Goal: Information Seeking & Learning: Learn about a topic

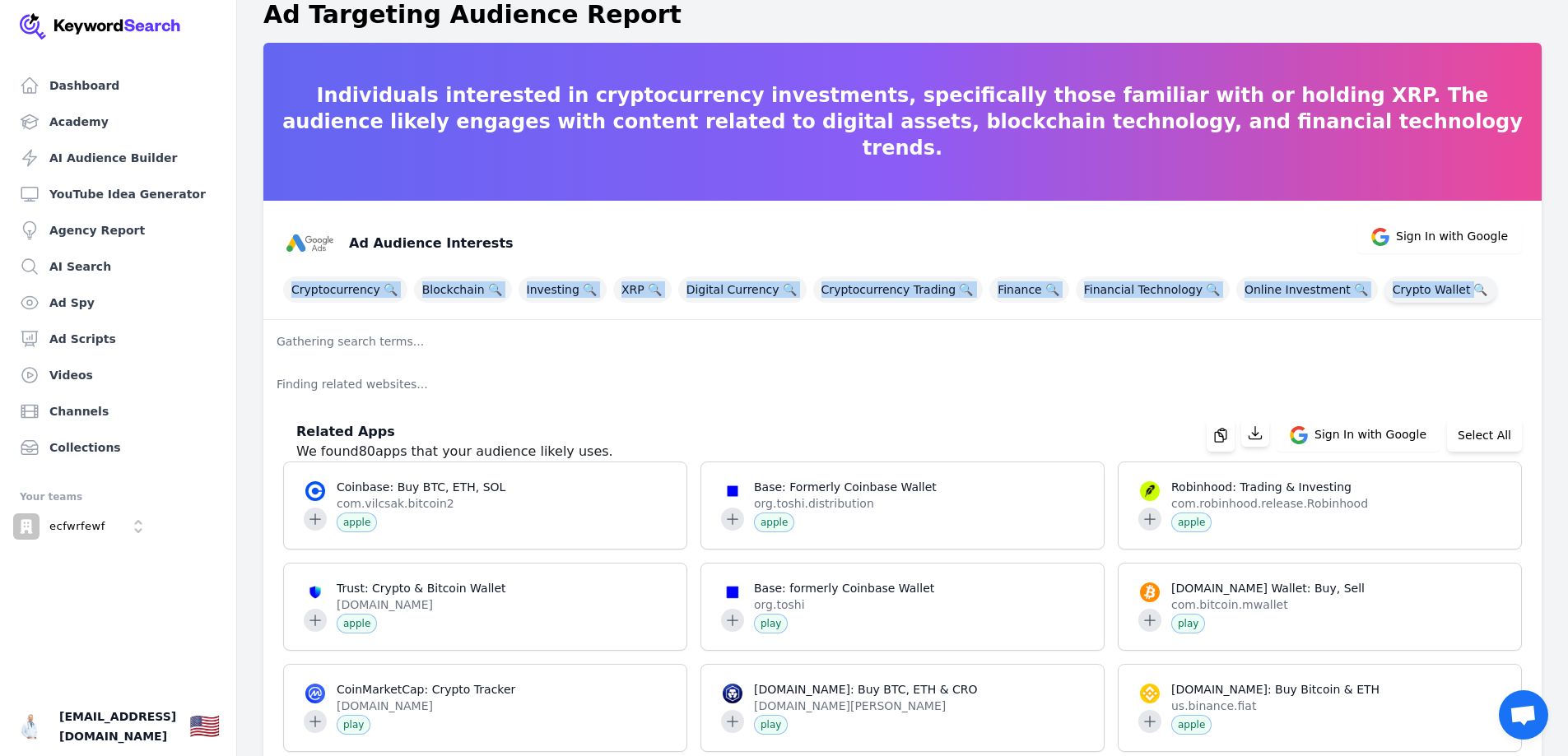
drag, startPoint x: 280, startPoint y: 287, endPoint x: 1435, endPoint y: 298, distance: 1155.1
click at [1435, 298] on div "Ad Audience Interests Sign In with Google Cryptocurrency 🔍 Blockchain 🔍 Investi…" at bounding box center [902, 260] width 1278 height 119
copy div "Cryptocurrency 🔍 Blockchain 🔍 Investing 🔍 XRP 🔍 Digital Currency 🔍 Cryptocurren…"
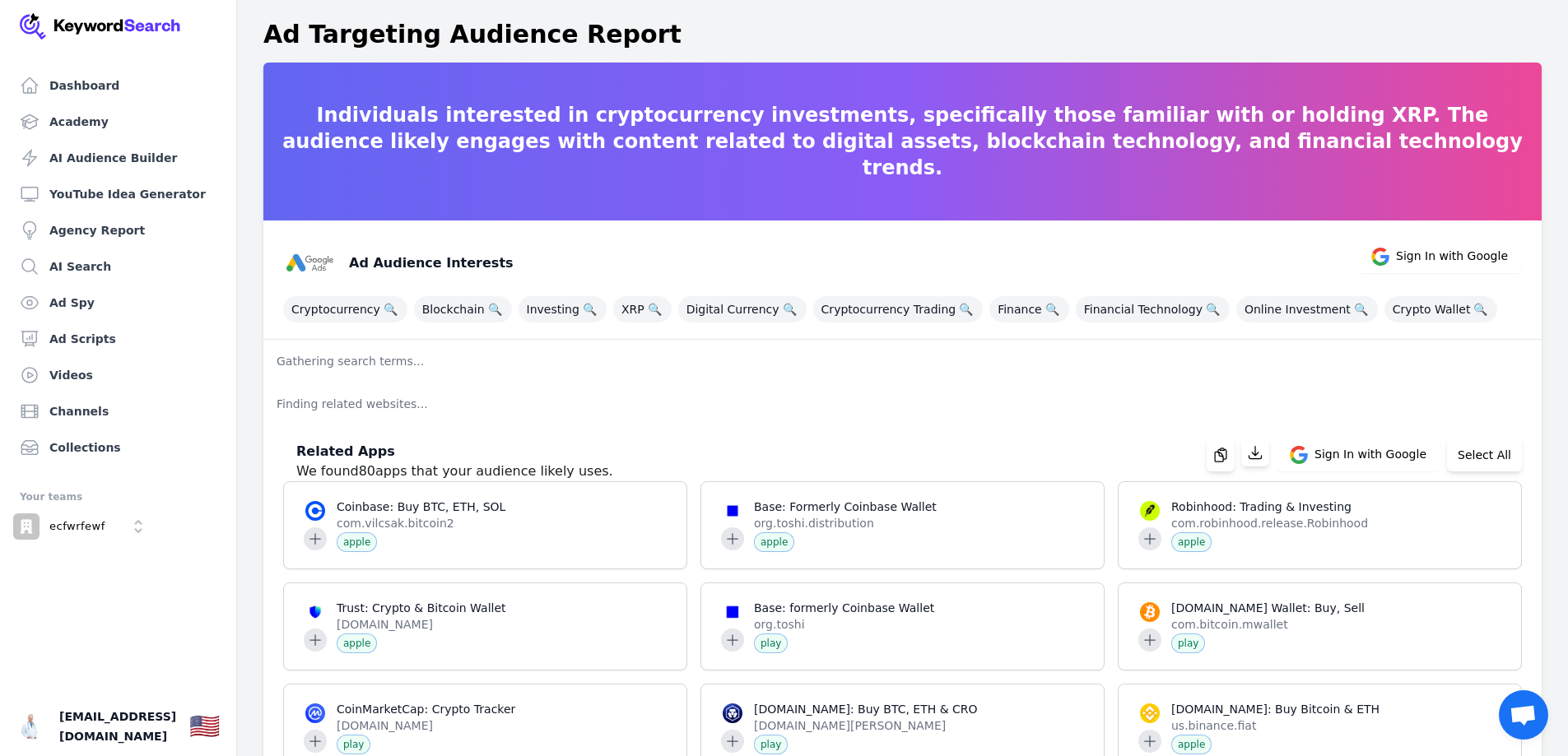
click at [771, 247] on div "Ad Audience Interests Sign In with Google" at bounding box center [896, 256] width 1252 height 66
click at [1221, 453] on icon "button" at bounding box center [1220, 454] width 17 height 17
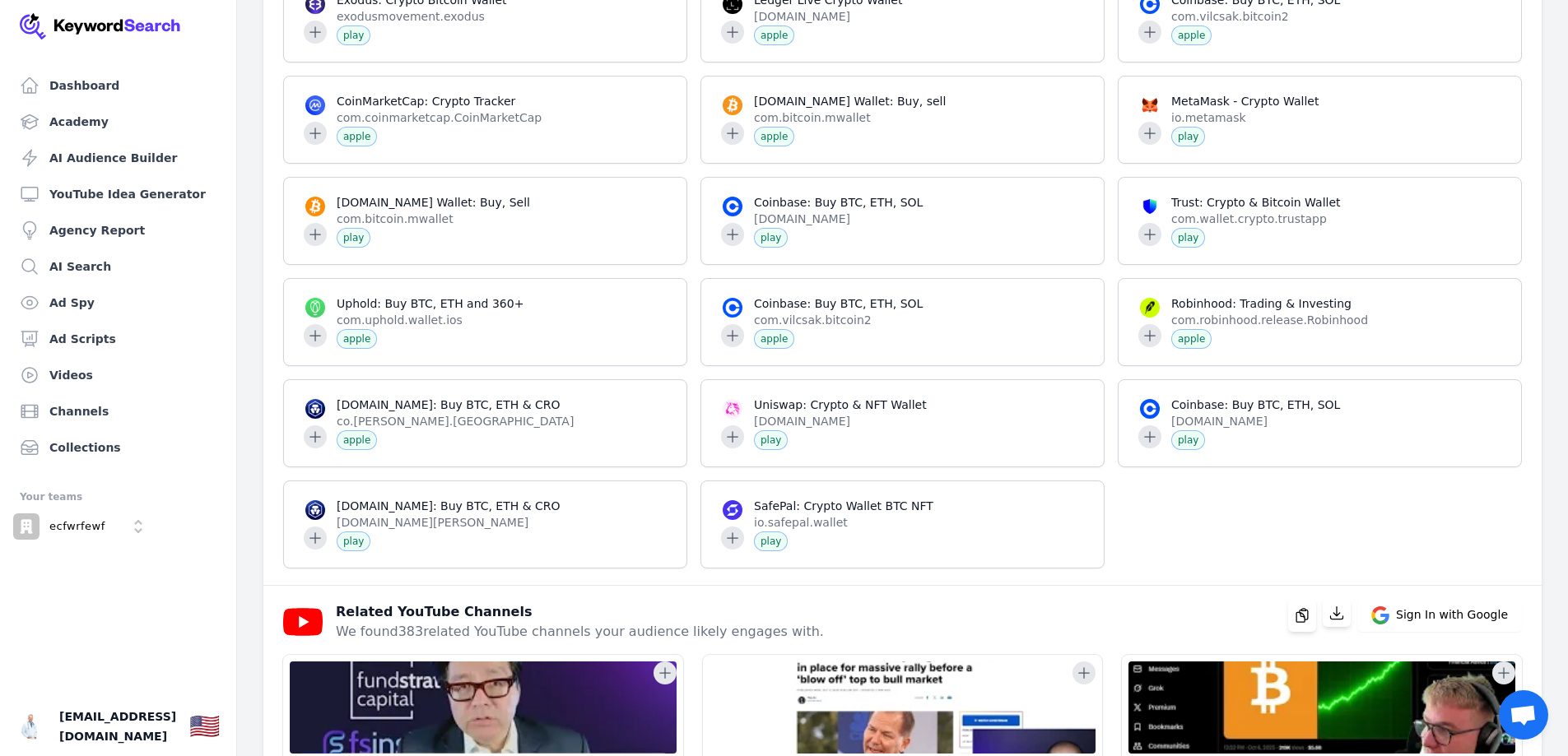
scroll to position [2716, 0]
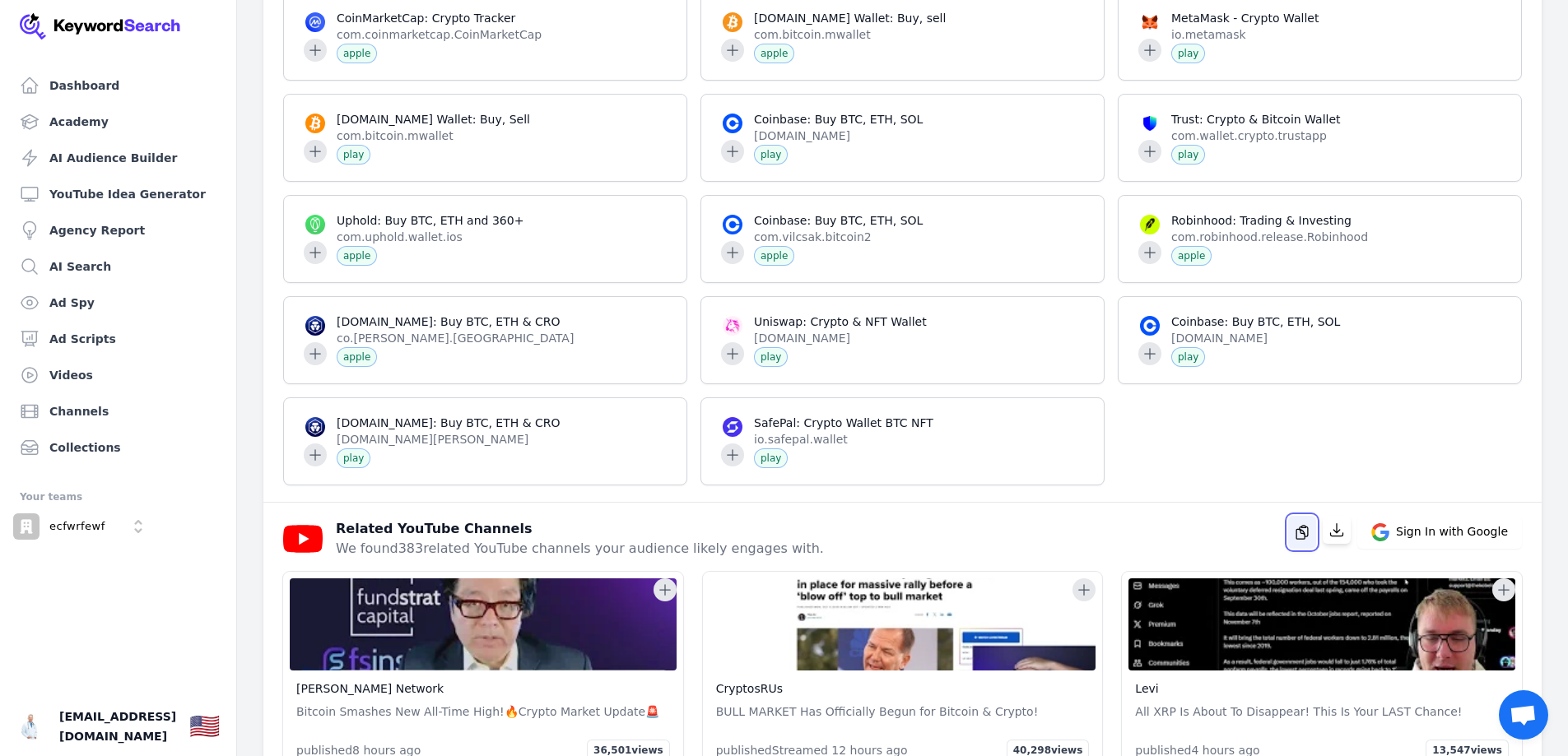
click at [1304, 528] on icon "button" at bounding box center [1302, 532] width 17 height 17
click at [1345, 530] on icon "button" at bounding box center [1336, 529] width 17 height 17
click at [1344, 526] on icon "button" at bounding box center [1336, 529] width 17 height 17
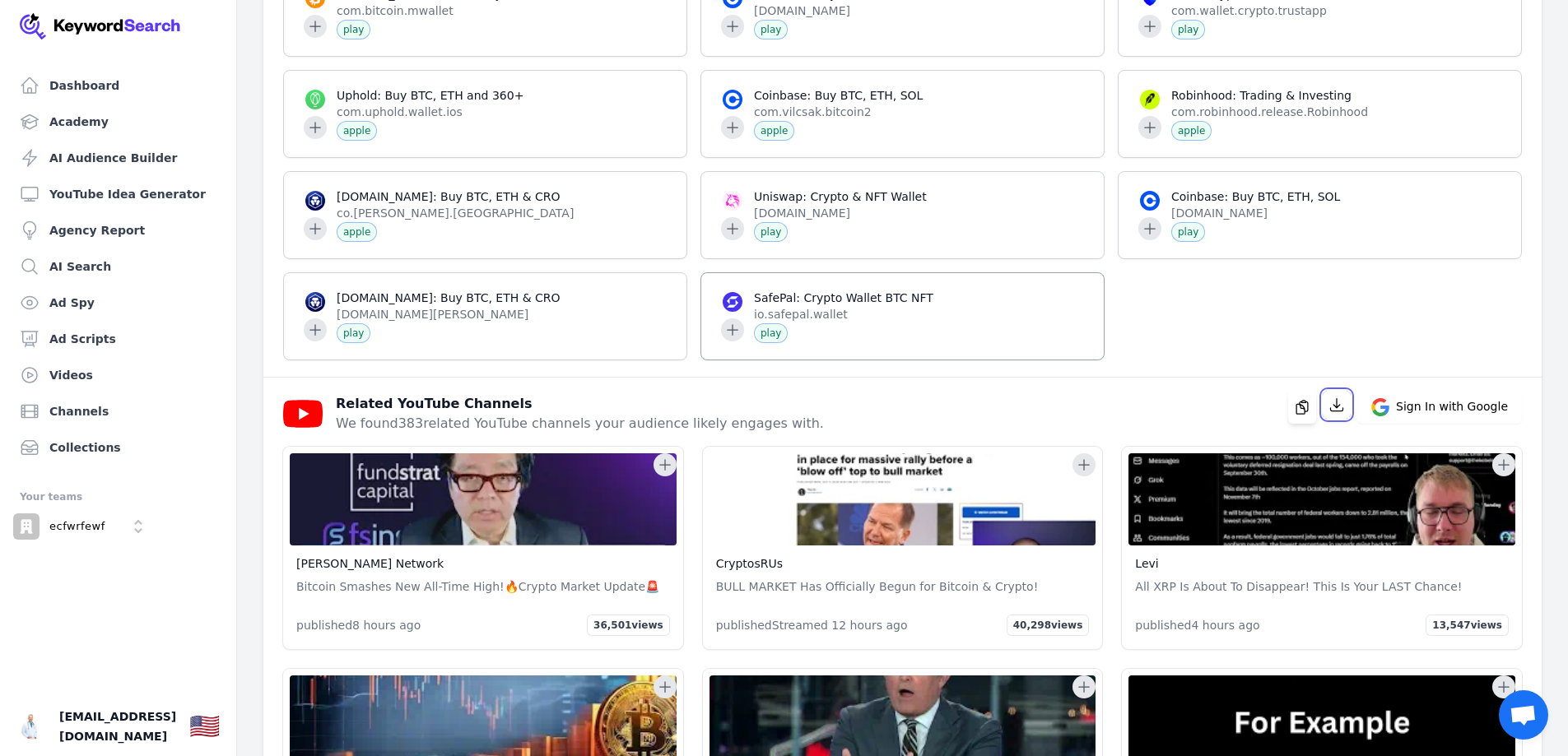
scroll to position [2881, 0]
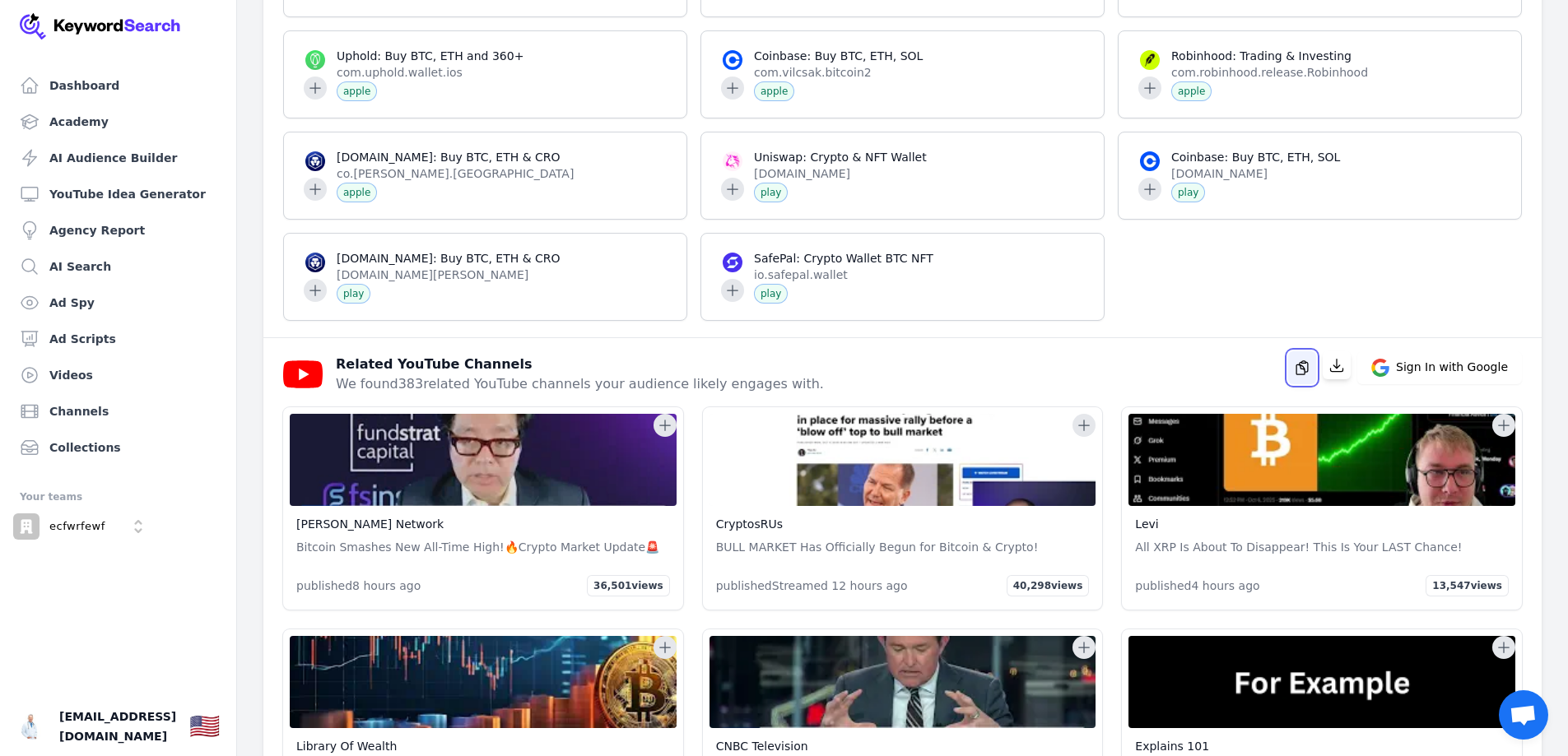
click at [1308, 364] on icon "button" at bounding box center [1302, 368] width 12 height 13
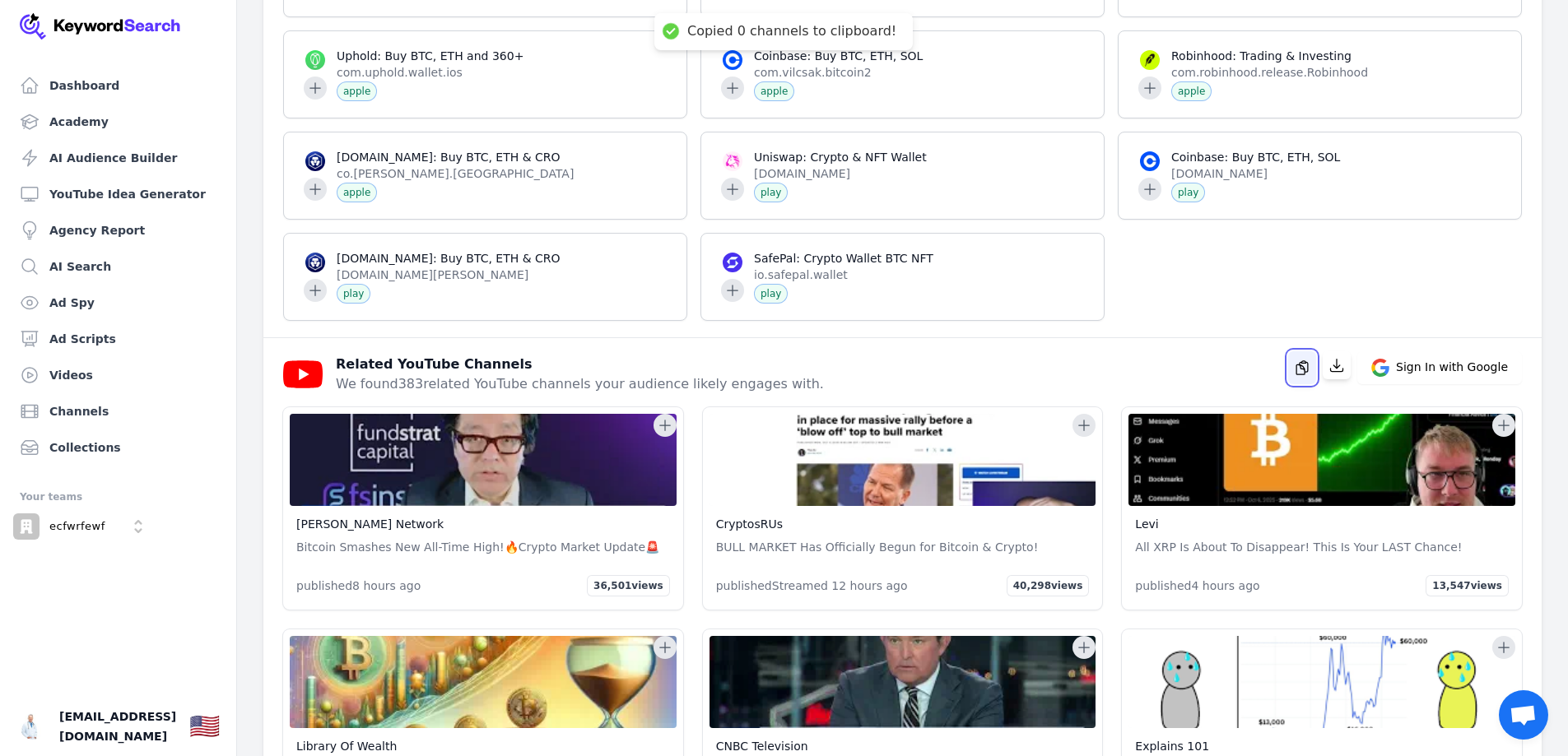
click at [1308, 364] on icon "button" at bounding box center [1302, 368] width 12 height 13
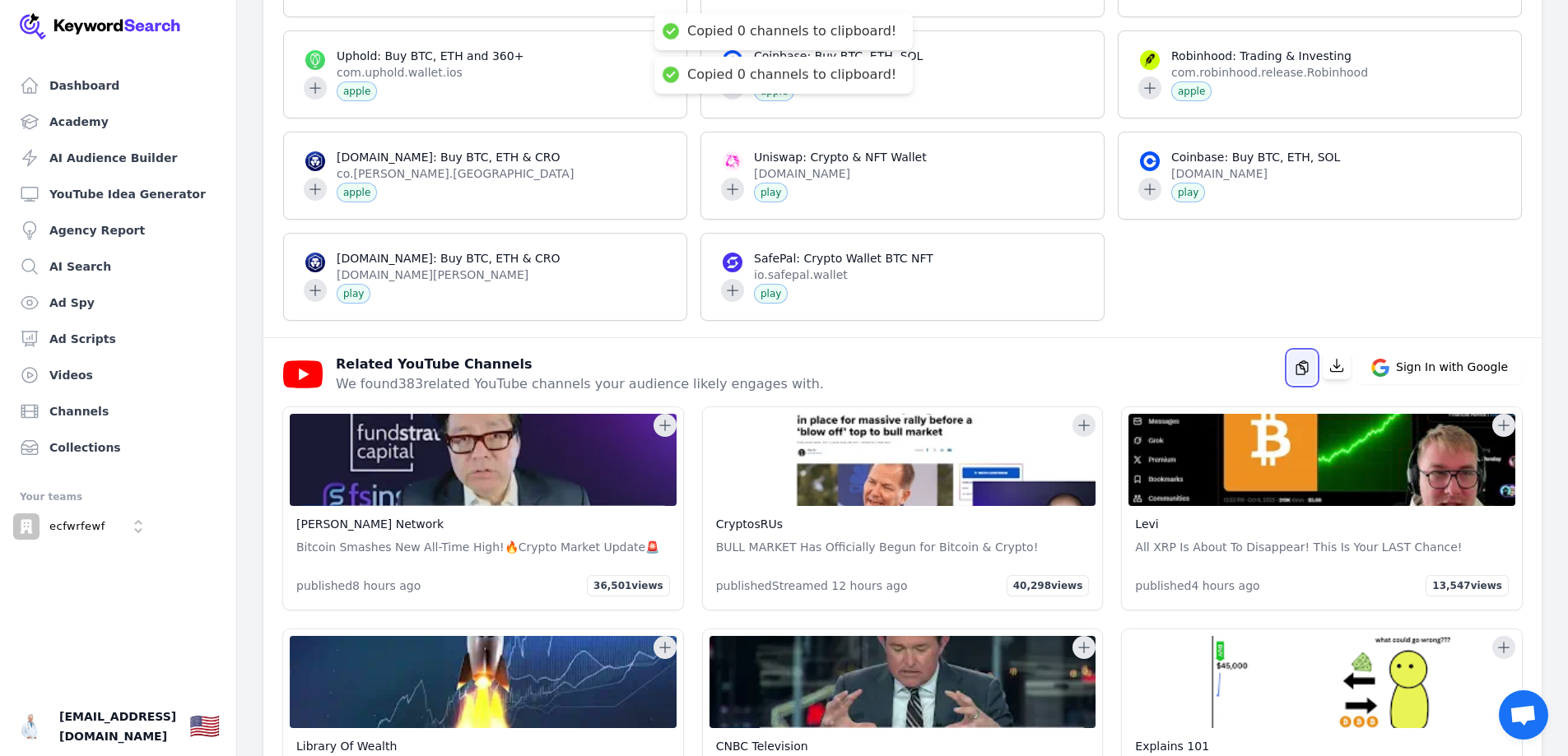
click at [1308, 364] on icon "button" at bounding box center [1302, 368] width 12 height 13
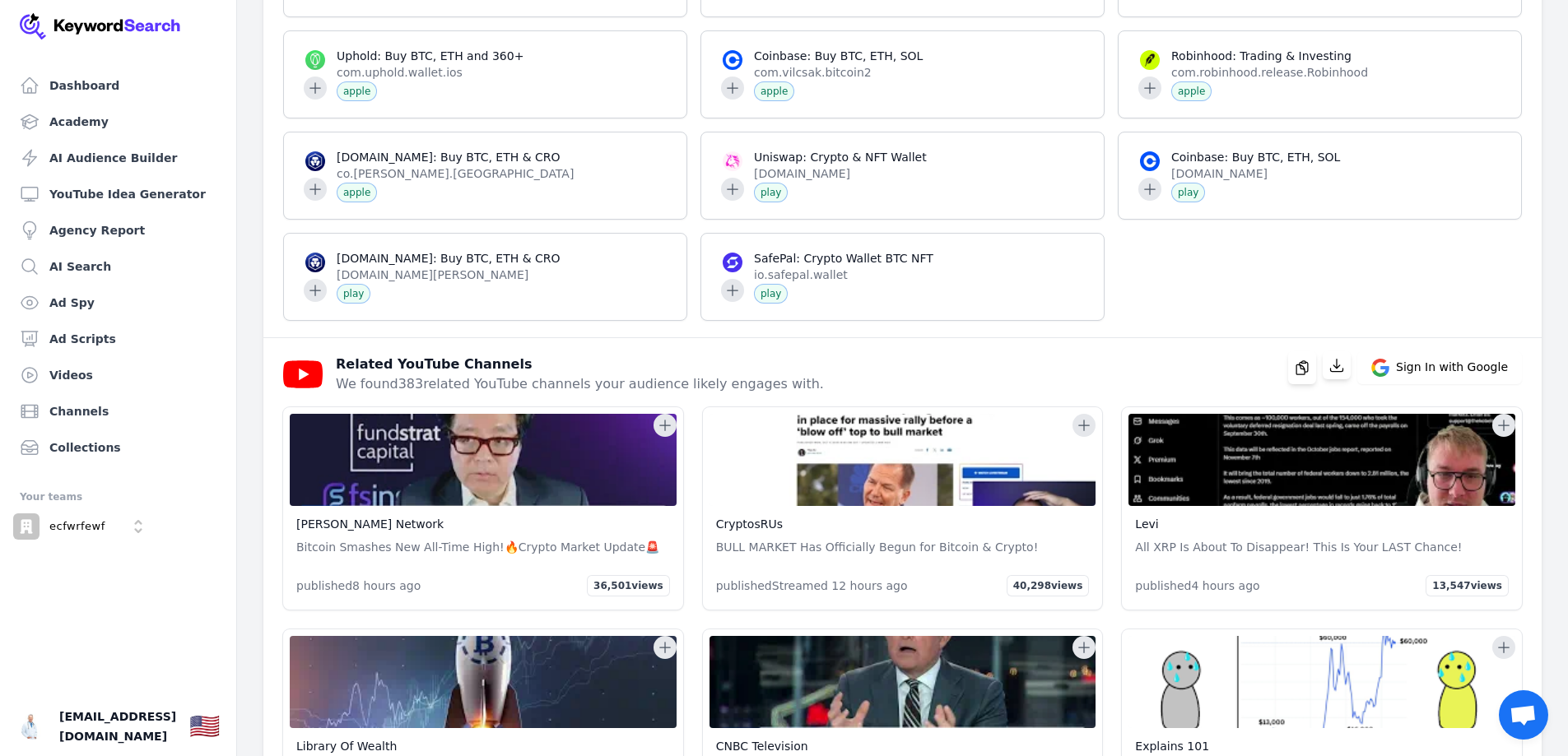
click at [668, 427] on icon at bounding box center [664, 425] width 17 height 17
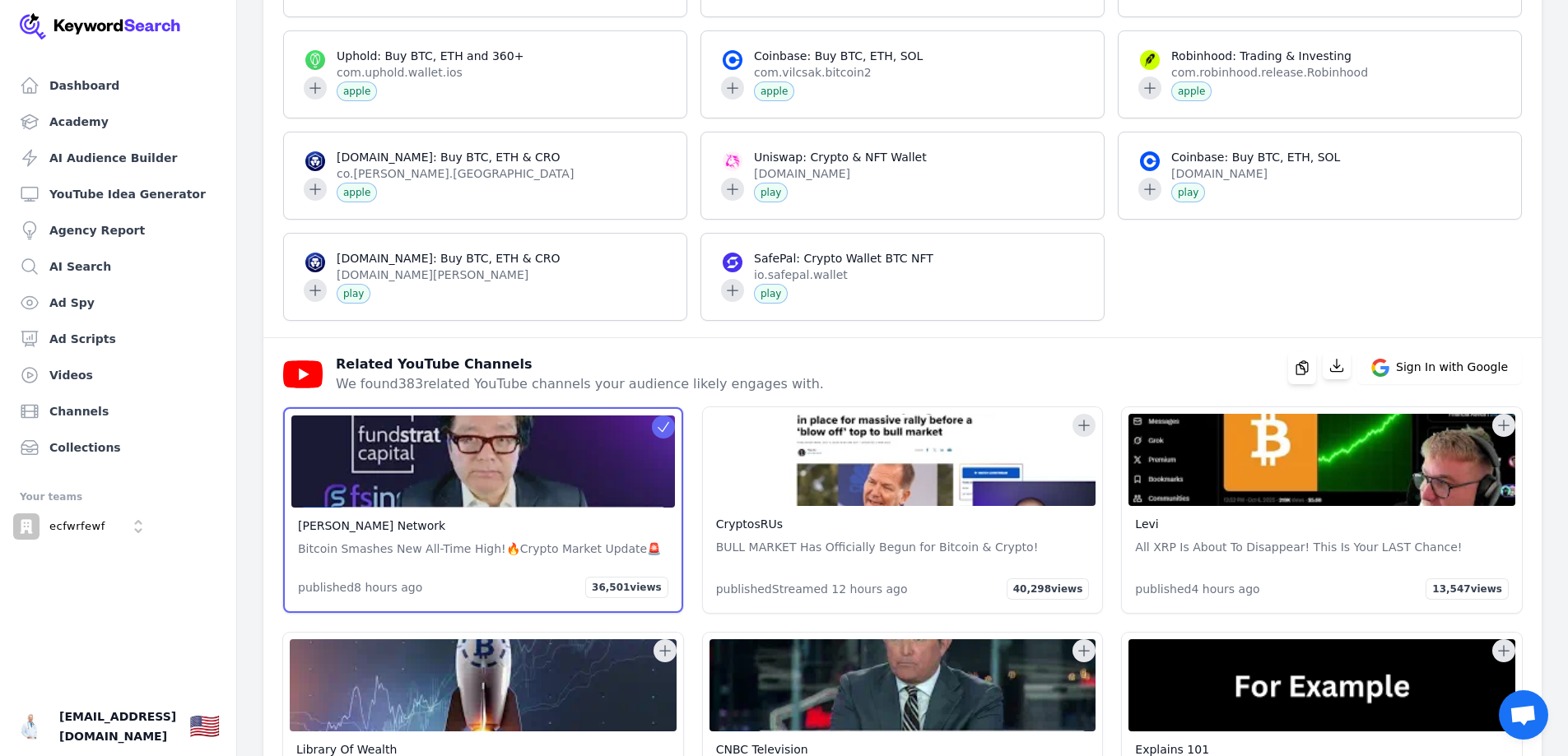
click at [976, 456] on img at bounding box center [903, 460] width 386 height 93
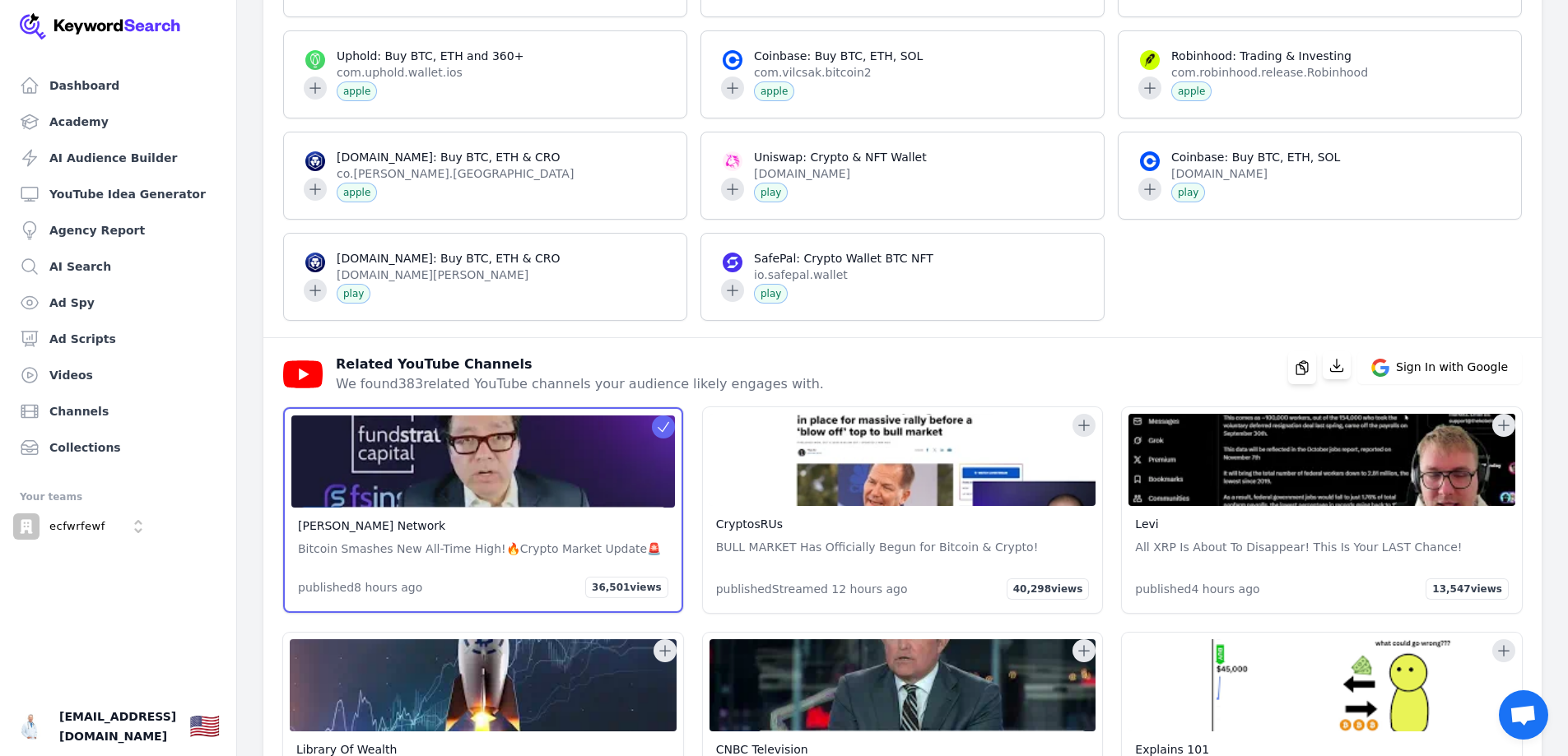
click at [1081, 424] on icon at bounding box center [1083, 425] width 17 height 17
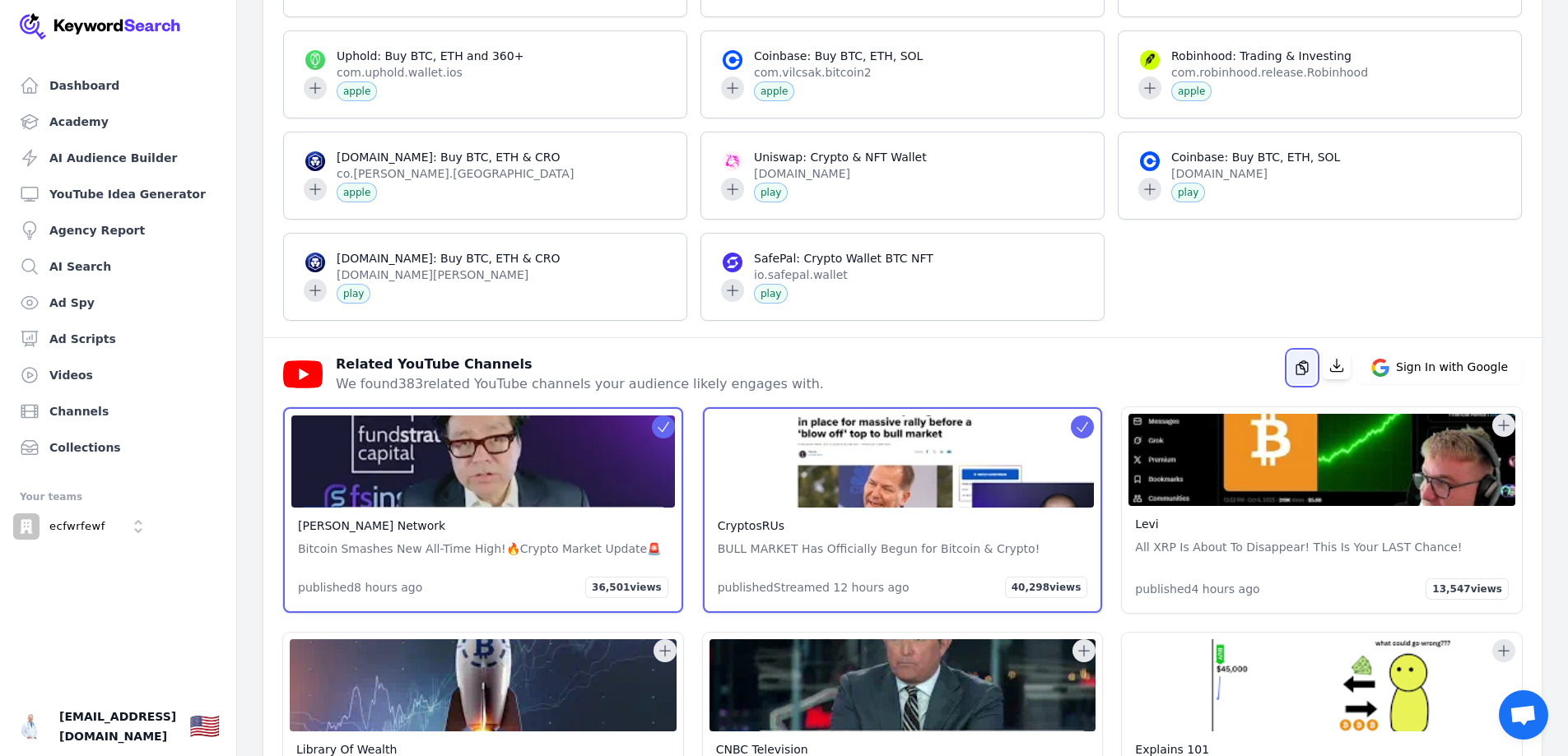
click at [1310, 372] on icon "button" at bounding box center [1302, 368] width 17 height 17
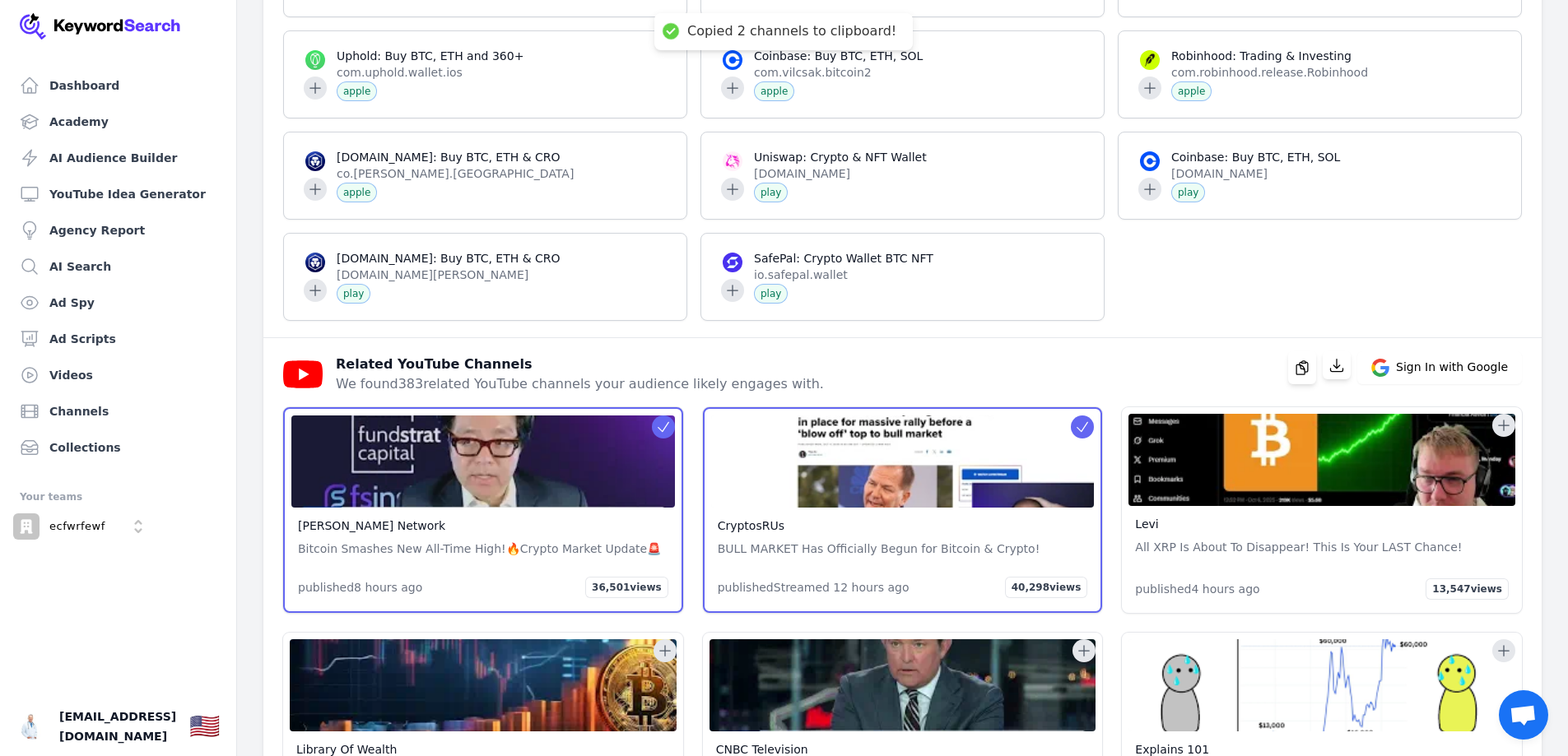
click at [1503, 424] on icon at bounding box center [1503, 425] width 17 height 17
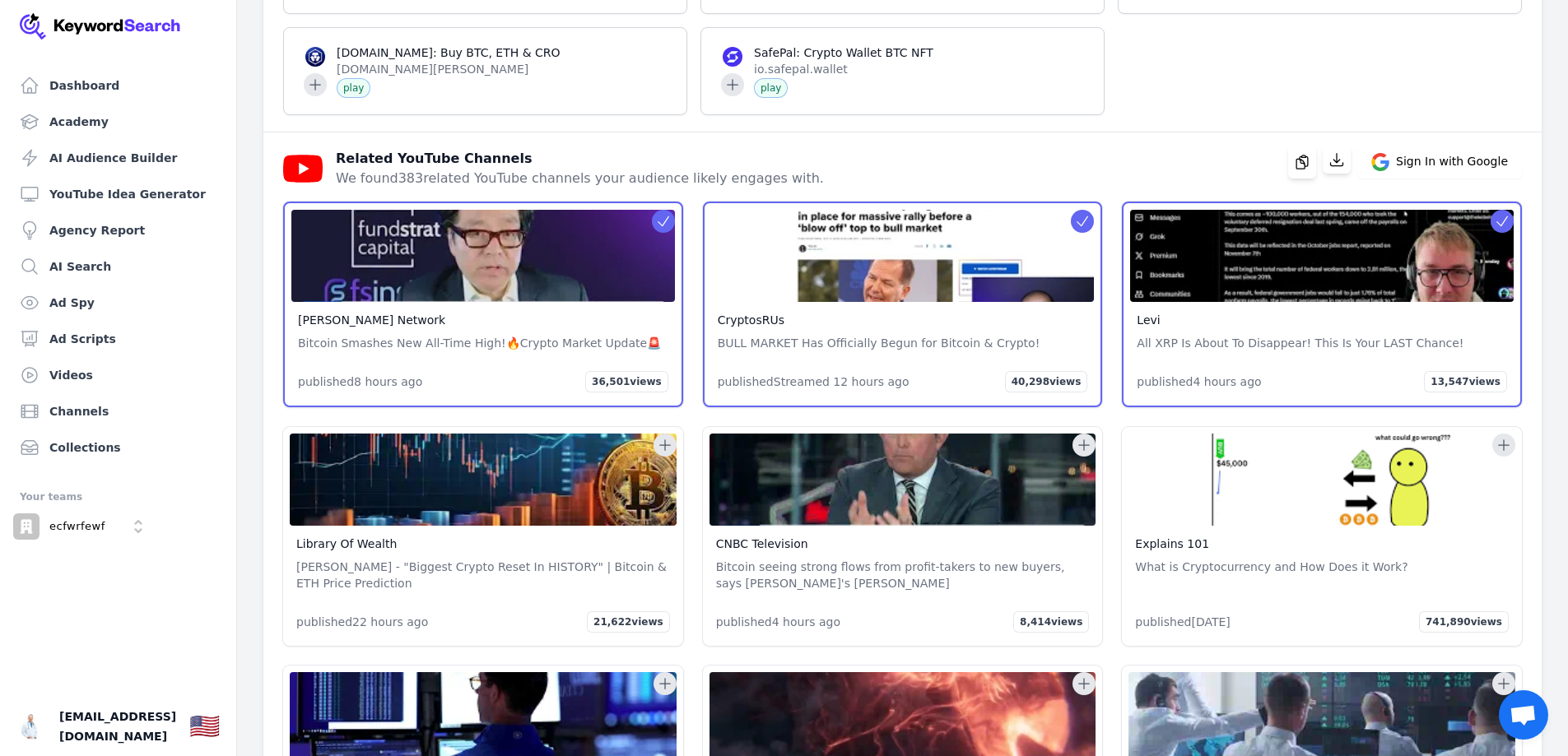
scroll to position [3127, 0]
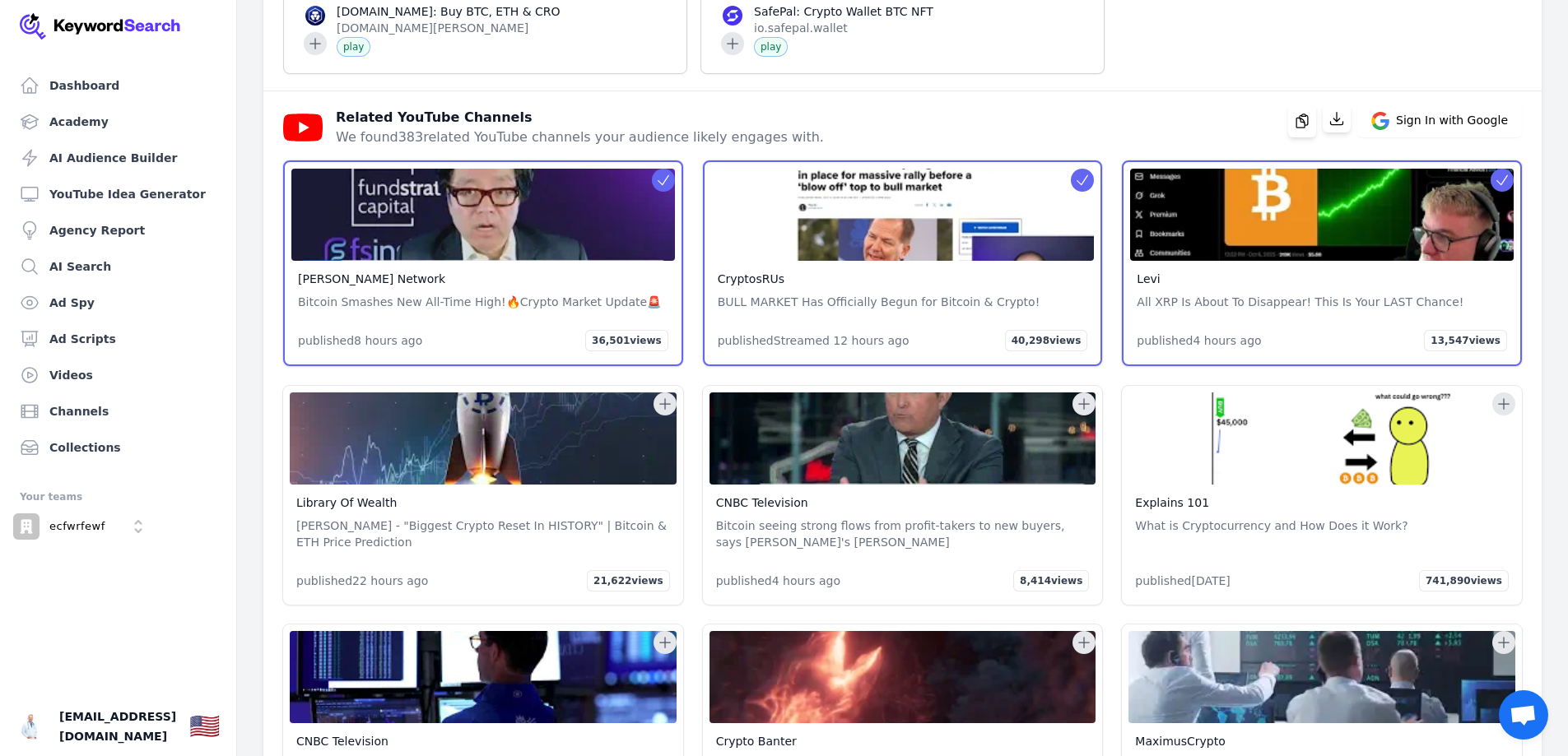
click at [660, 402] on icon at bounding box center [664, 404] width 17 height 17
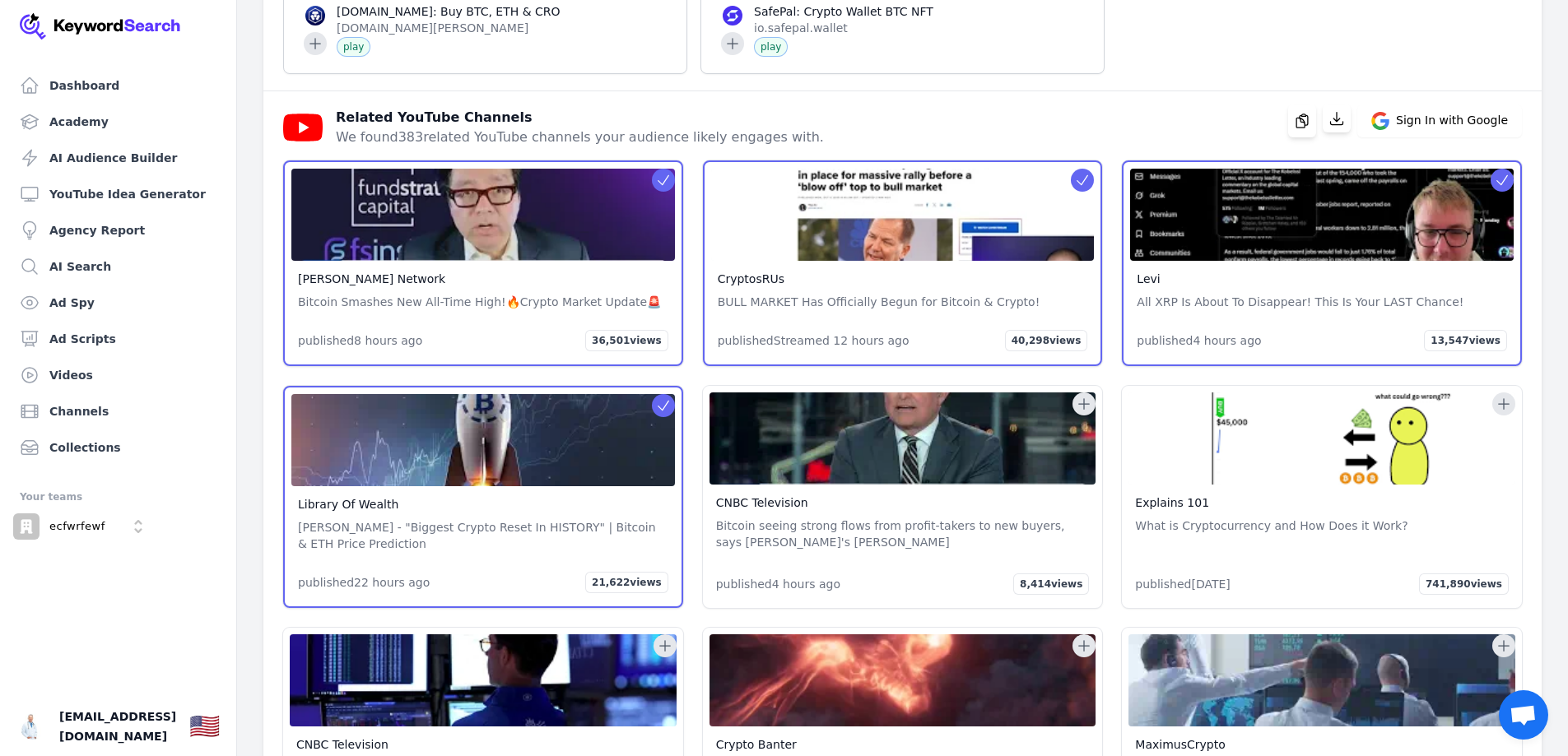
click at [1082, 402] on icon at bounding box center [1083, 404] width 17 height 17
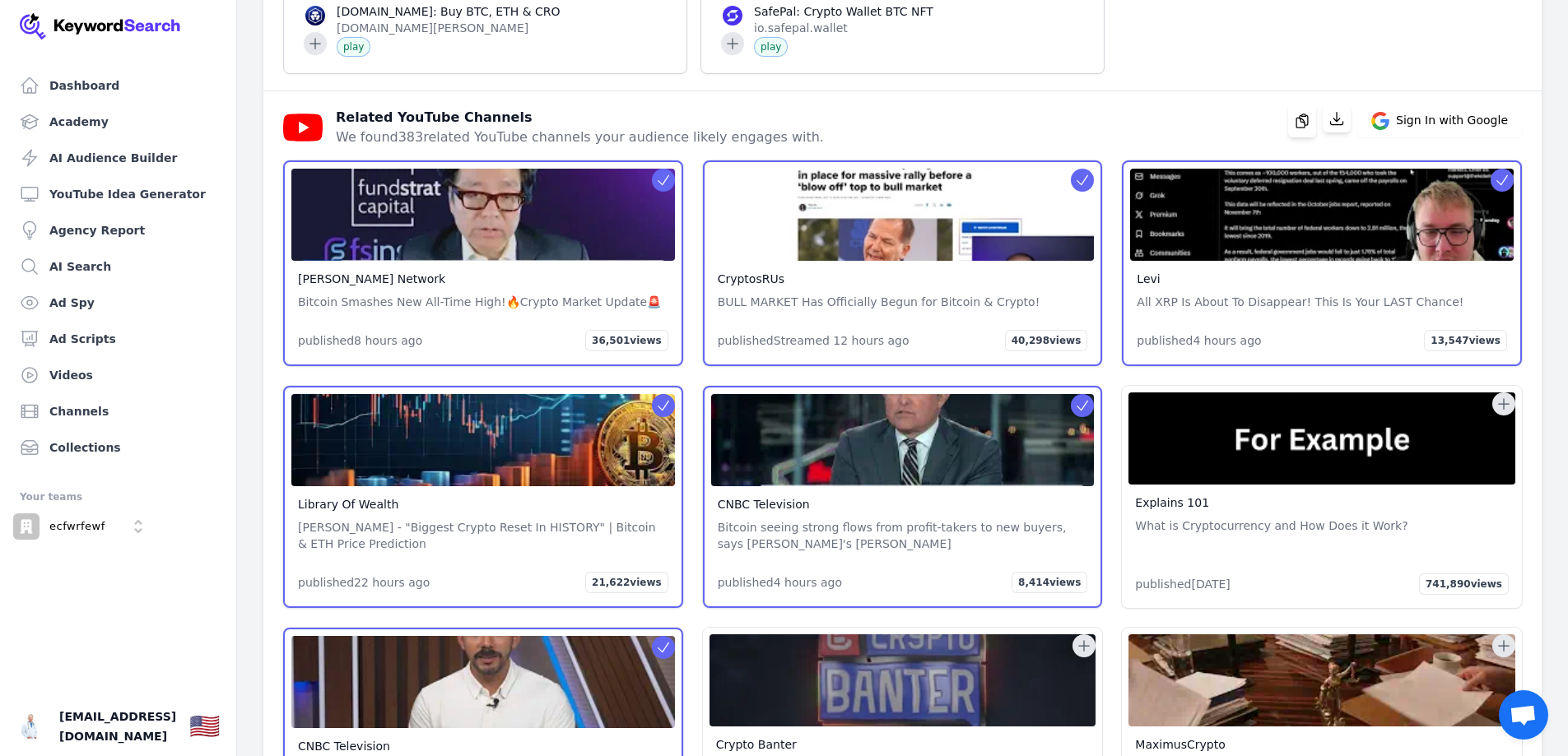
click at [1499, 400] on icon at bounding box center [1503, 404] width 17 height 17
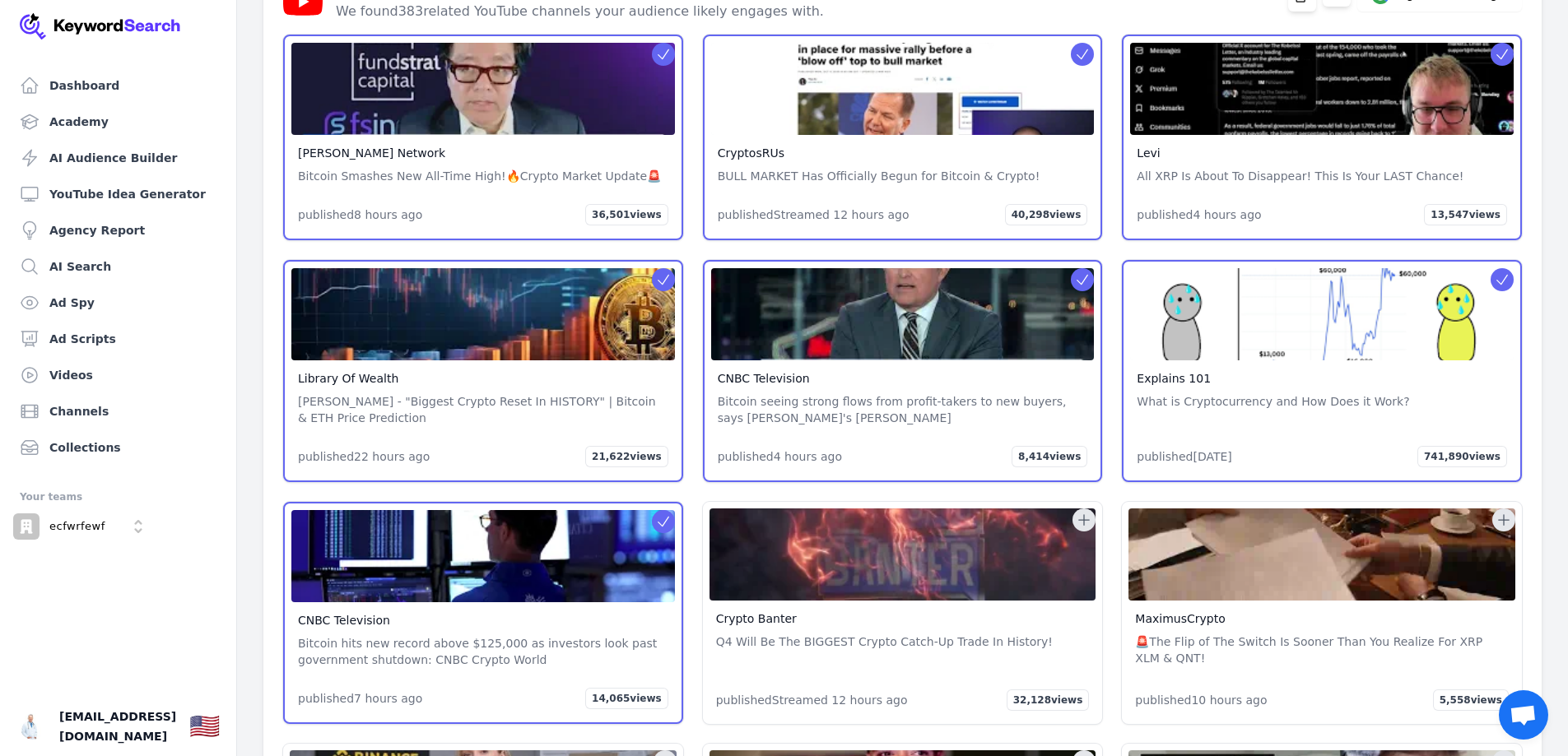
scroll to position [3292, 0]
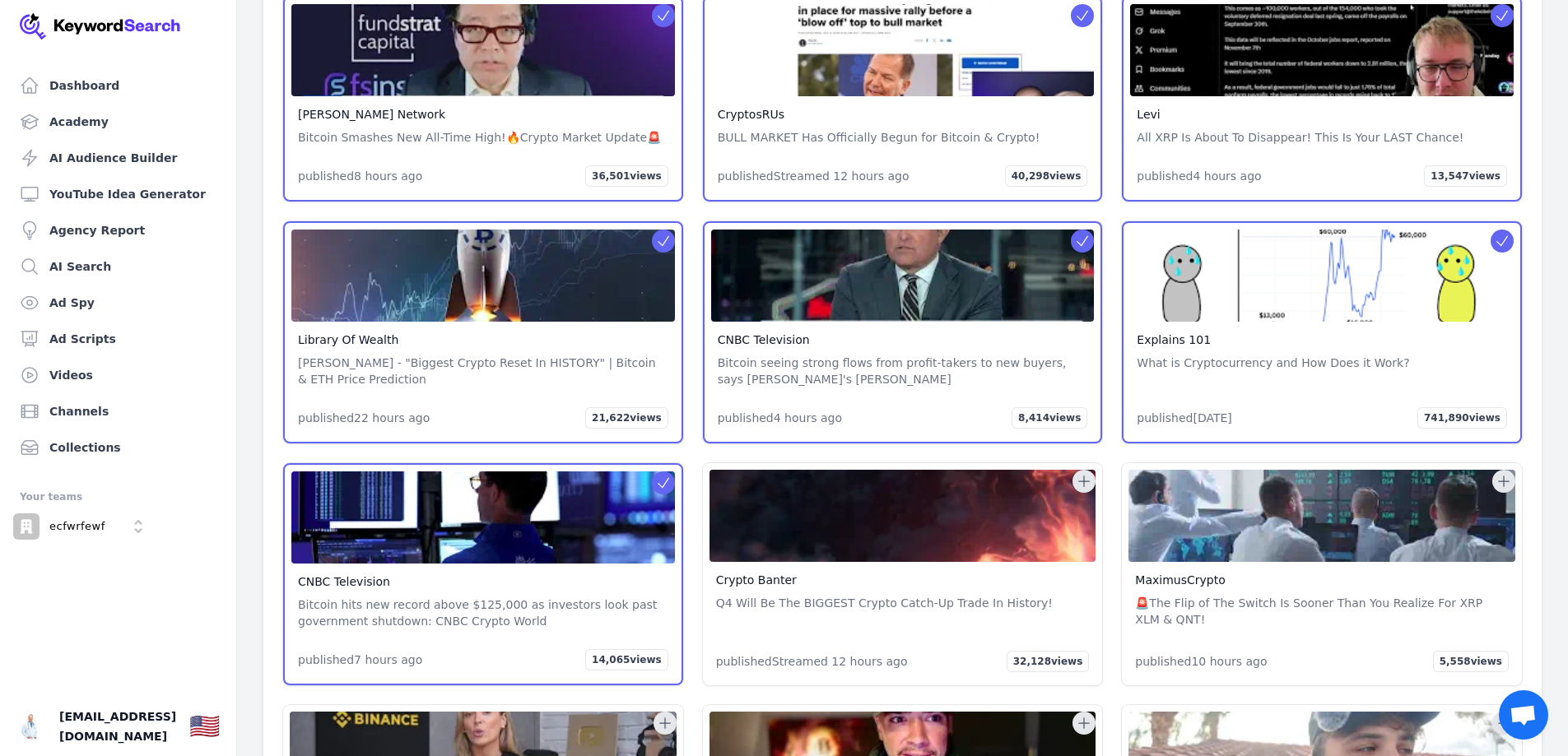
click at [1501, 480] on icon at bounding box center [1503, 481] width 17 height 17
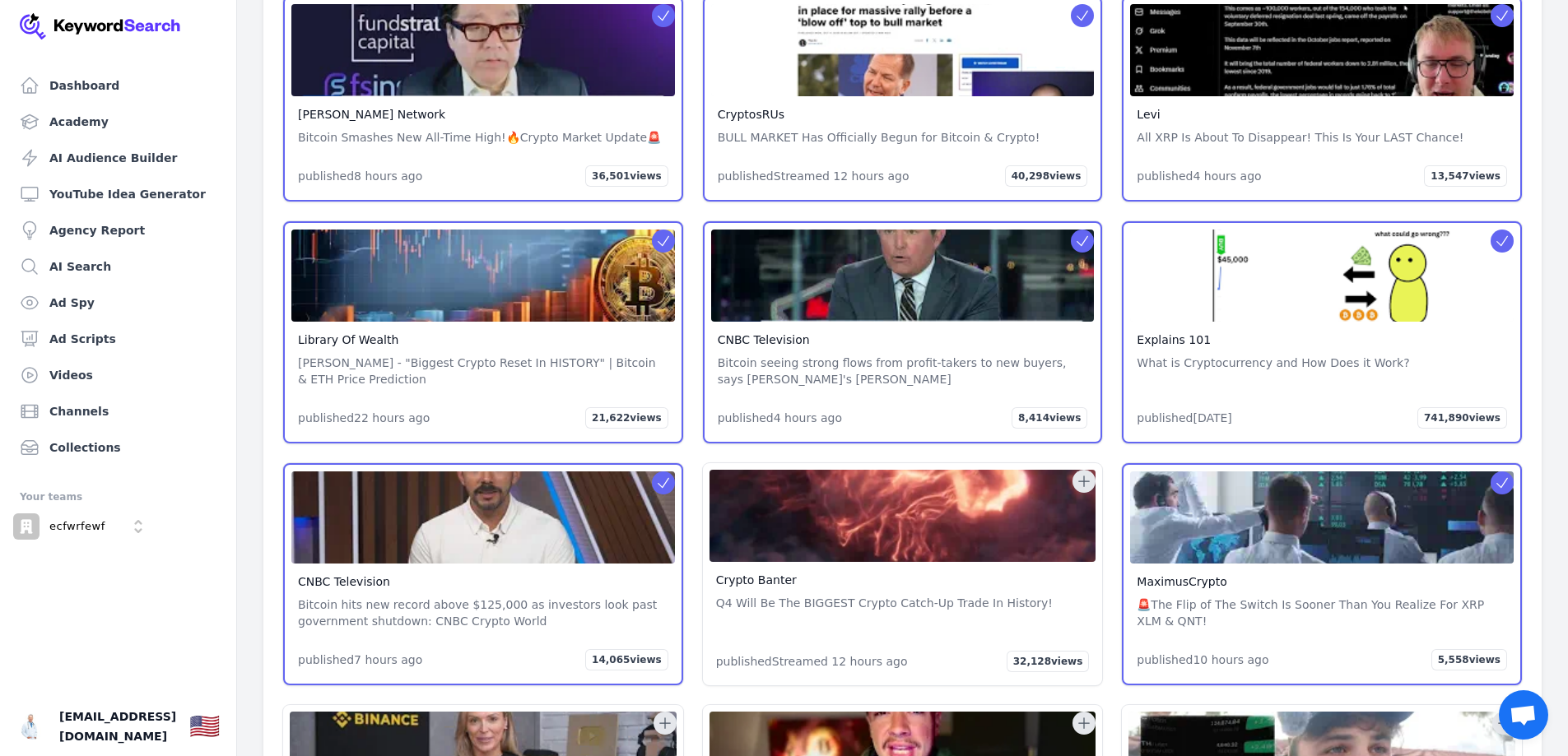
click at [1088, 486] on icon at bounding box center [1083, 481] width 17 height 17
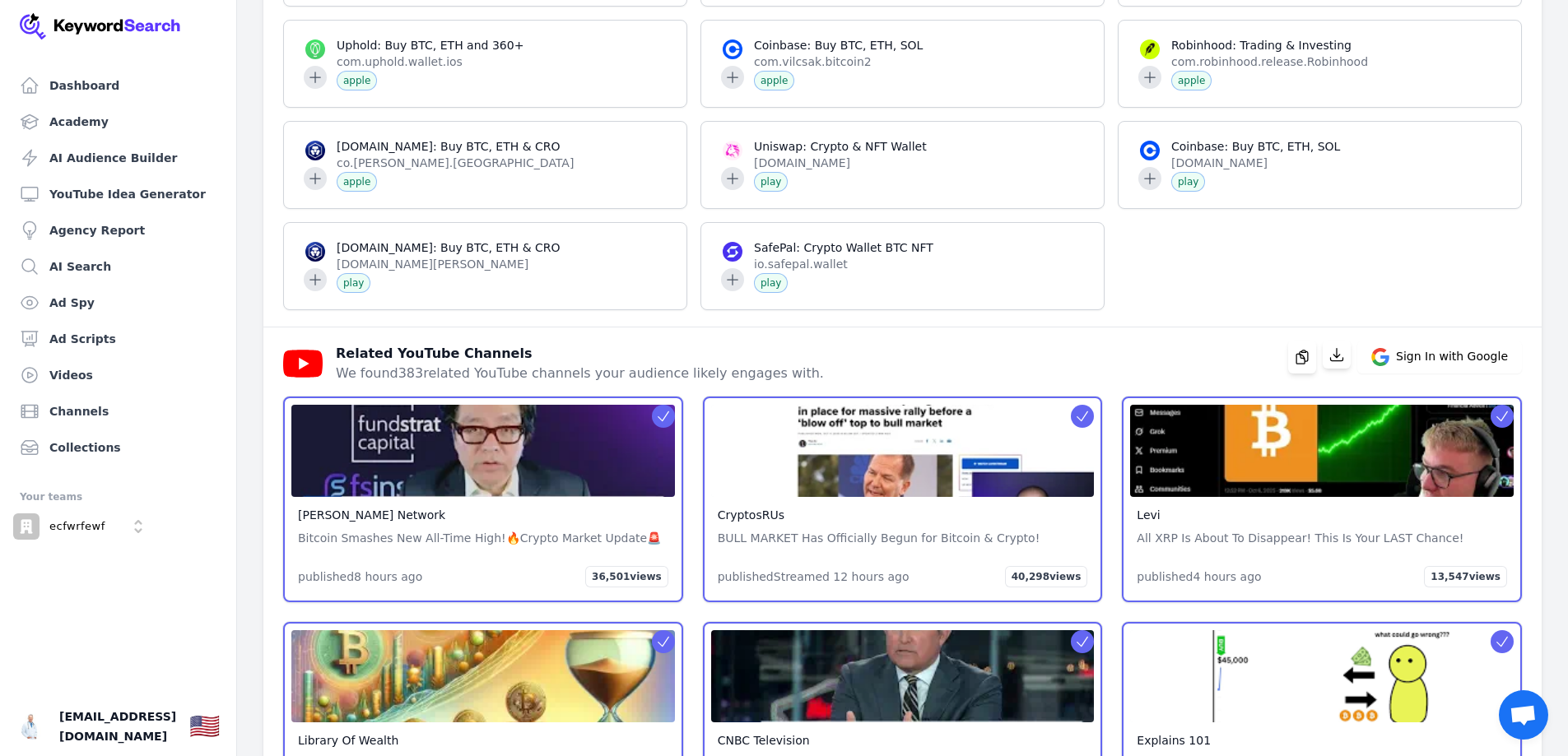
scroll to position [2881, 0]
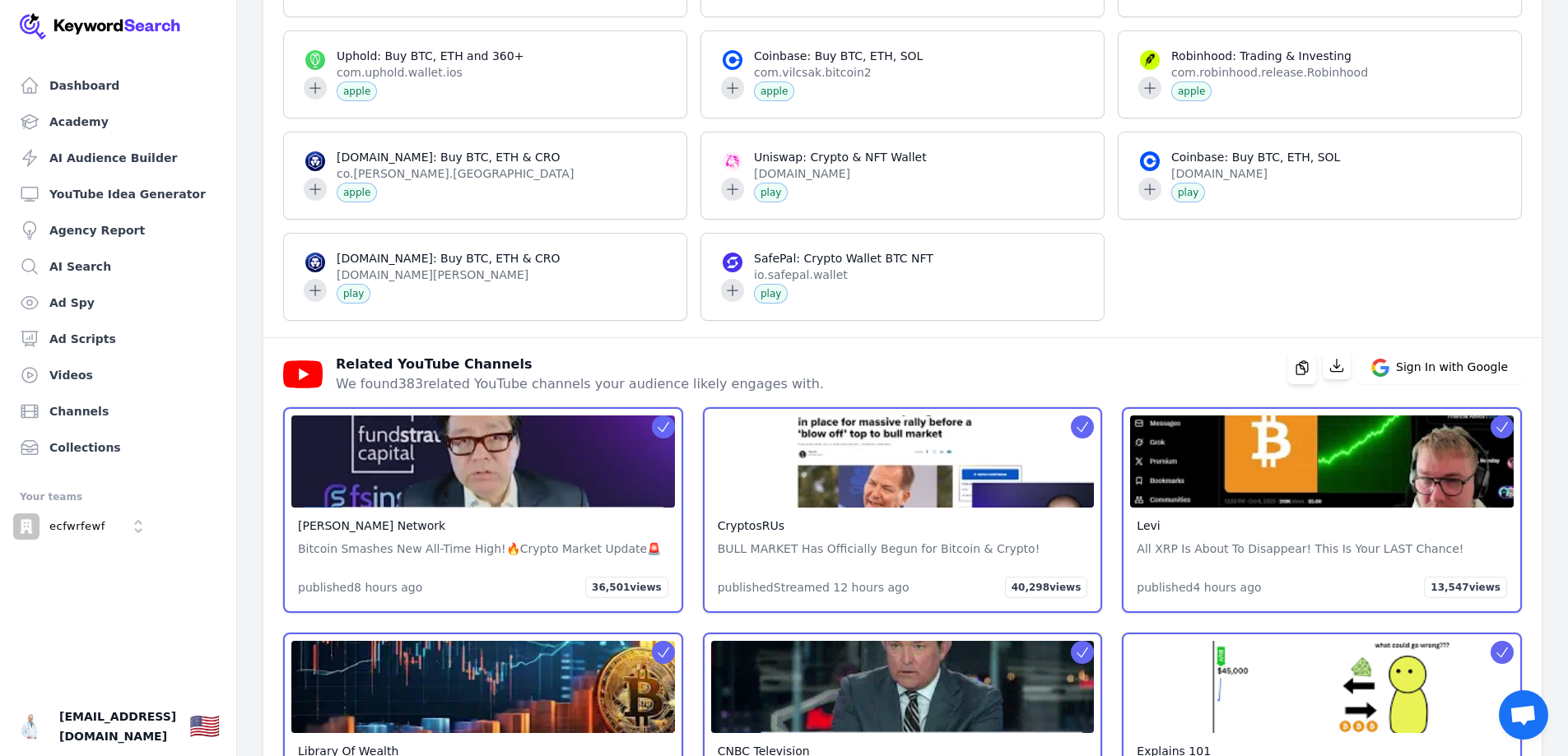
click at [1288, 379] on div "Related YouTube Channels We found 383 related YouTube channels your audience li…" at bounding box center [896, 368] width 1252 height 52
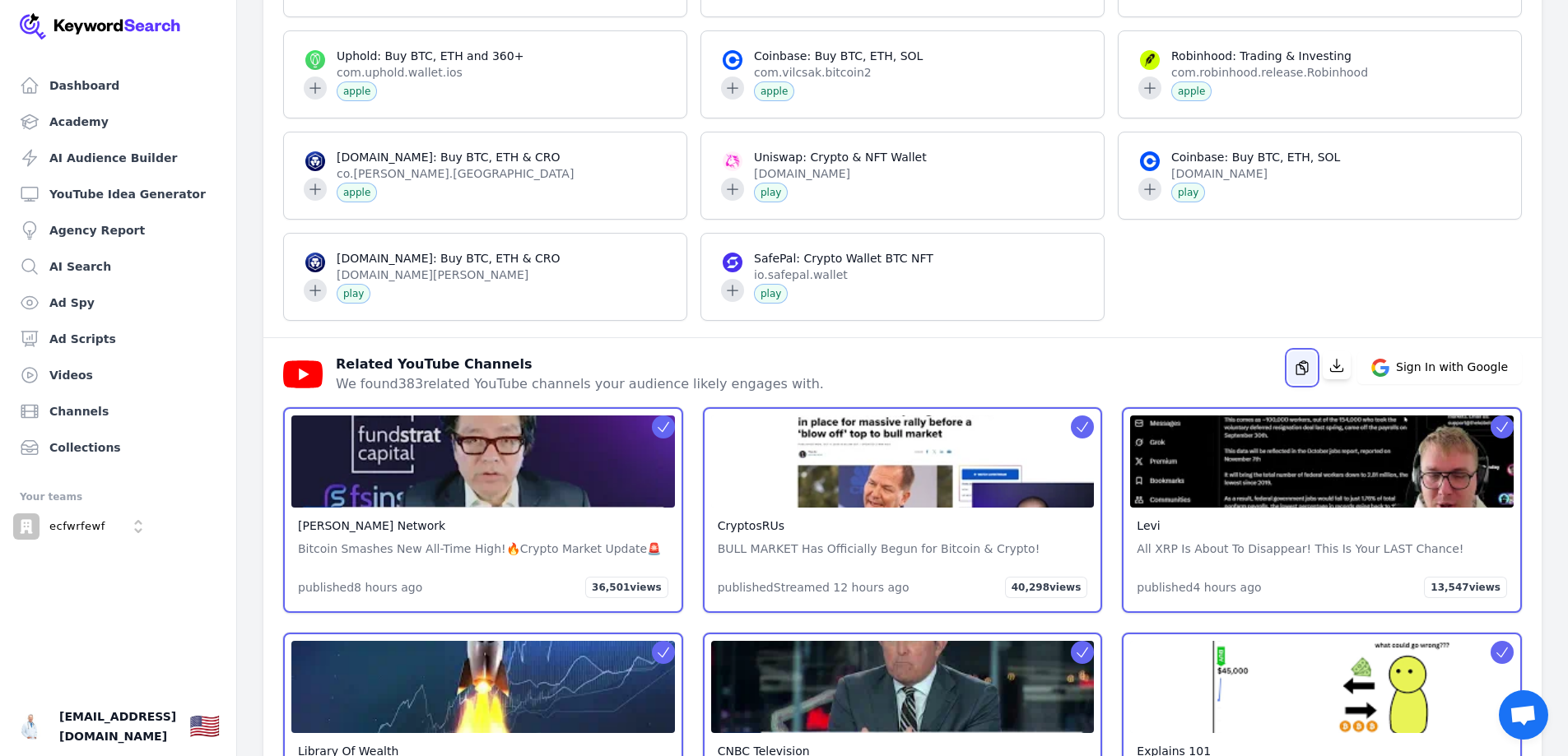
click at [1304, 369] on icon "button" at bounding box center [1302, 368] width 17 height 17
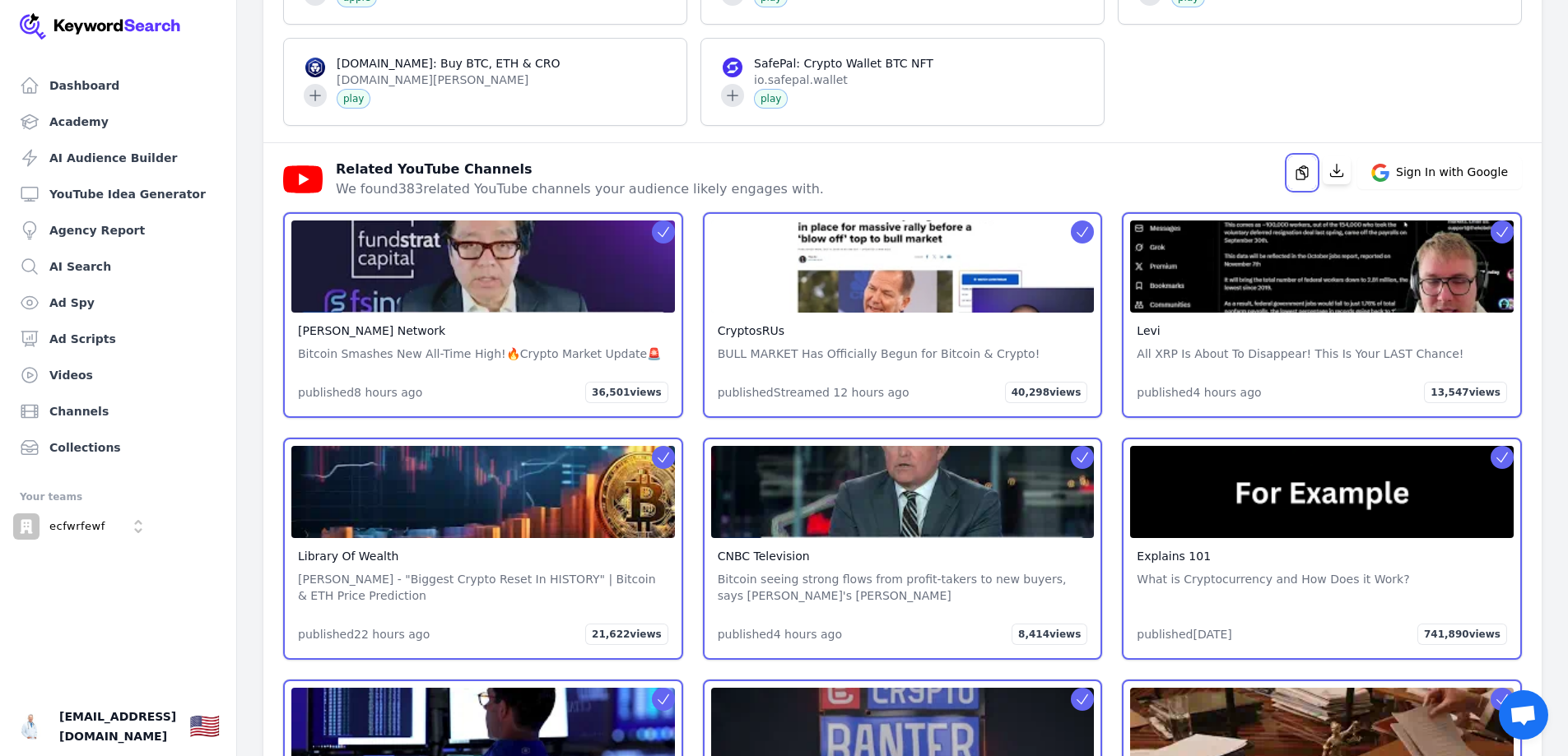
scroll to position [3127, 0]
